Goal: Task Accomplishment & Management: Use online tool/utility

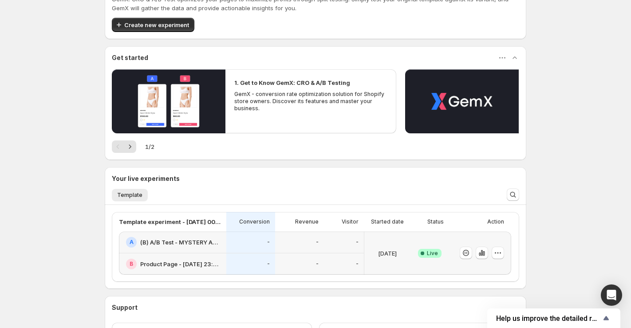
scroll to position [108, 0]
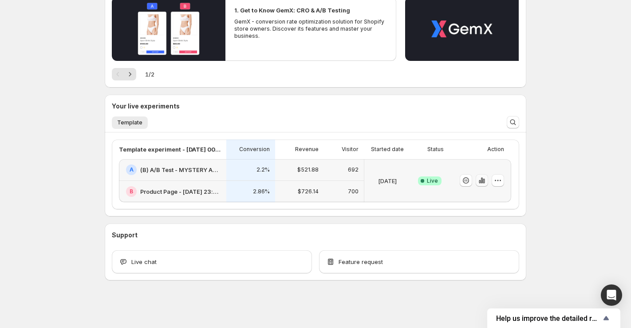
click at [483, 182] on icon "button" at bounding box center [482, 180] width 9 height 9
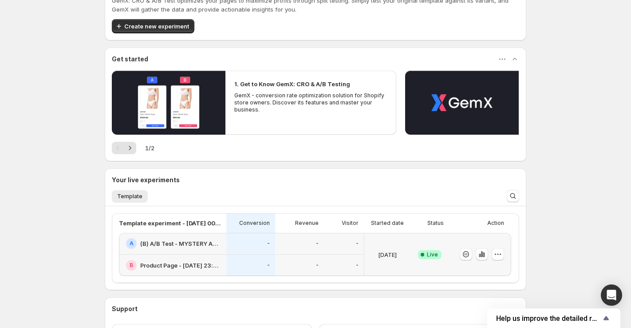
scroll to position [40, 0]
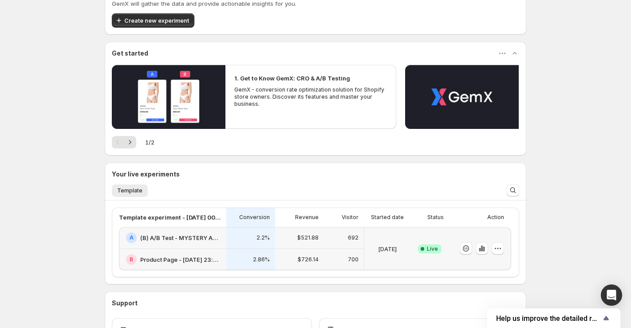
click at [307, 259] on p "$726.14" at bounding box center [308, 259] width 21 height 7
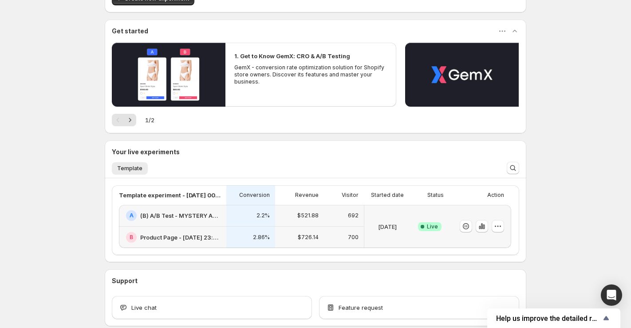
scroll to position [108, 0]
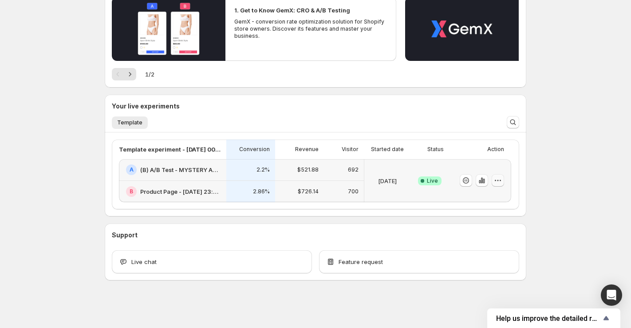
click at [500, 183] on icon "button" at bounding box center [498, 180] width 9 height 9
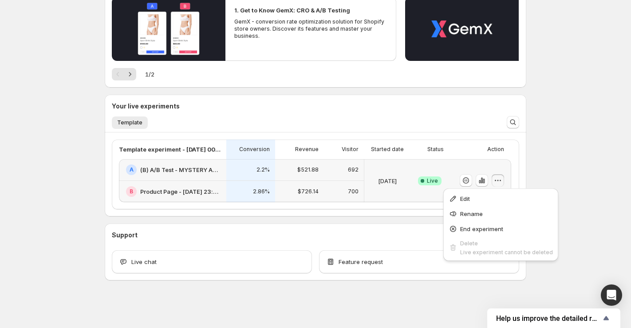
click at [500, 183] on icon "button" at bounding box center [498, 180] width 9 height 9
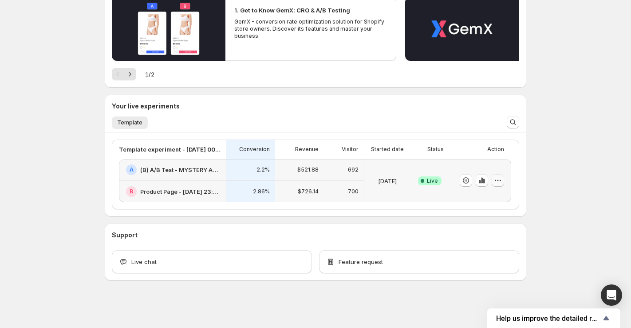
click at [496, 178] on icon "button" at bounding box center [498, 180] width 9 height 9
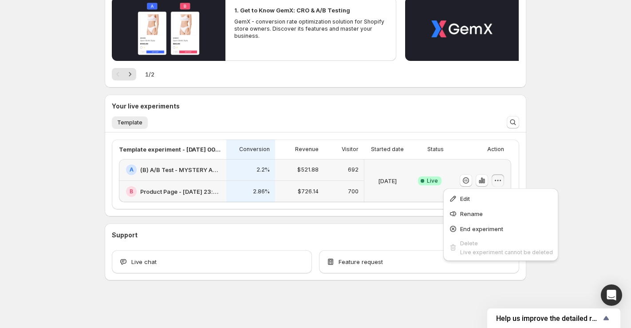
click at [559, 159] on div "Welcome to GemX , Leo Nakabayashi Info Content Testing GemX: CRO & A/B Test opt…" at bounding box center [315, 110] width 631 height 436
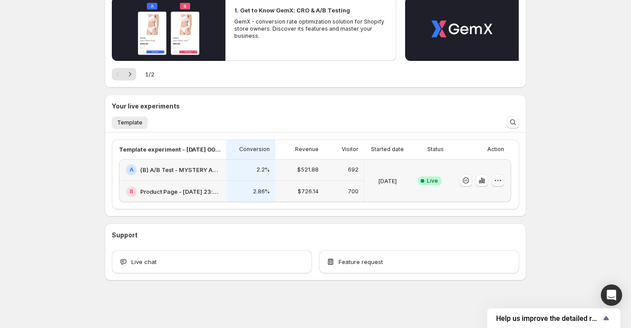
click at [503, 177] on button "button" at bounding box center [498, 180] width 12 height 12
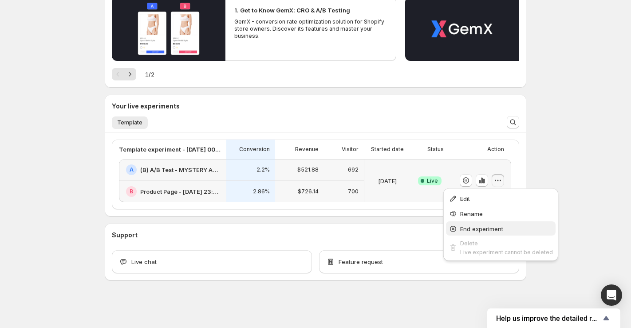
click at [482, 222] on button "End experiment" at bounding box center [501, 228] width 110 height 14
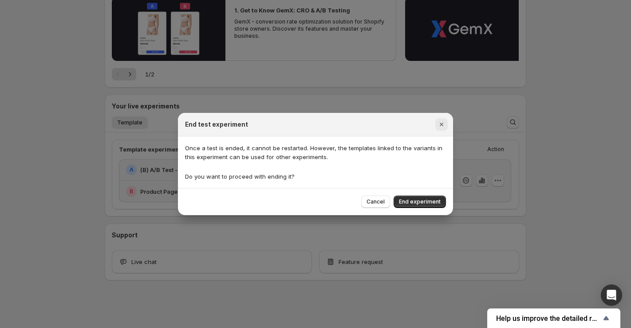
click at [437, 126] on icon "Close" at bounding box center [441, 124] width 9 height 9
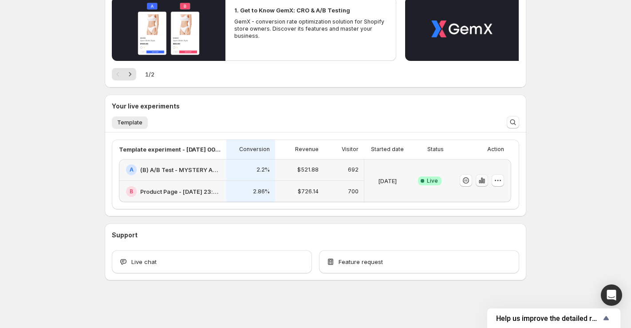
click at [480, 177] on icon "button" at bounding box center [482, 180] width 9 height 9
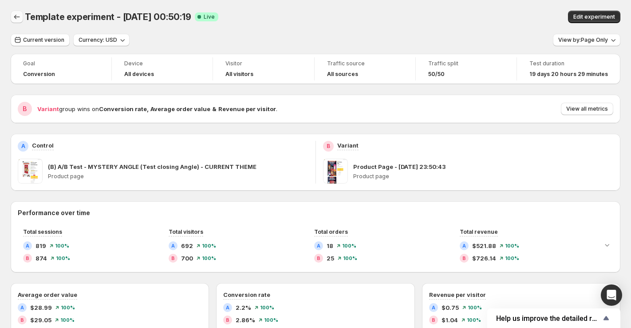
click at [19, 12] on button "Back" at bounding box center [17, 17] width 12 height 12
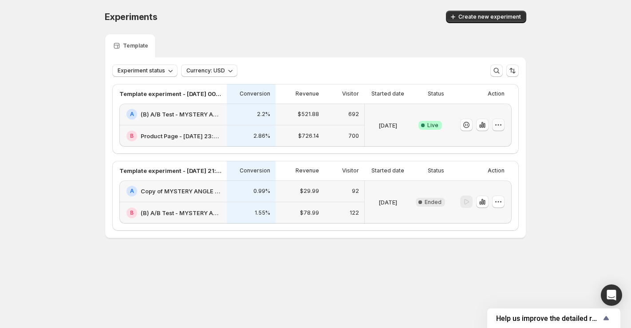
click at [500, 127] on icon "button" at bounding box center [498, 124] width 9 height 9
click at [480, 170] on span "End experiment" at bounding box center [481, 173] width 43 height 7
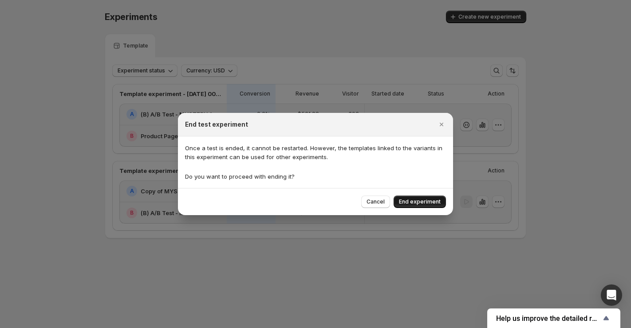
click at [437, 201] on span "End experiment" at bounding box center [420, 201] width 42 height 7
